Goal: Task Accomplishment & Management: Manage account settings

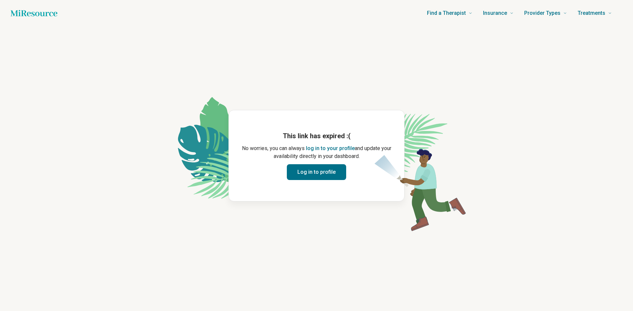
click at [333, 147] on button "log in to your profile" at bounding box center [330, 149] width 49 height 8
click at [314, 177] on button "Log in to profile" at bounding box center [316, 172] width 59 height 16
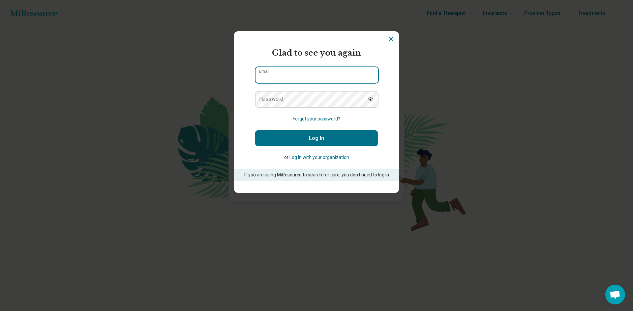
click at [310, 77] on input "Email" at bounding box center [316, 75] width 123 height 16
click at [254, 52] on section "Miresource logo Glad to see you again Email Password Forgot your password? Log …" at bounding box center [316, 112] width 165 height 162
click at [391, 37] on icon "Dismiss" at bounding box center [391, 39] width 8 height 8
